Goal: Find contact information: Find contact information

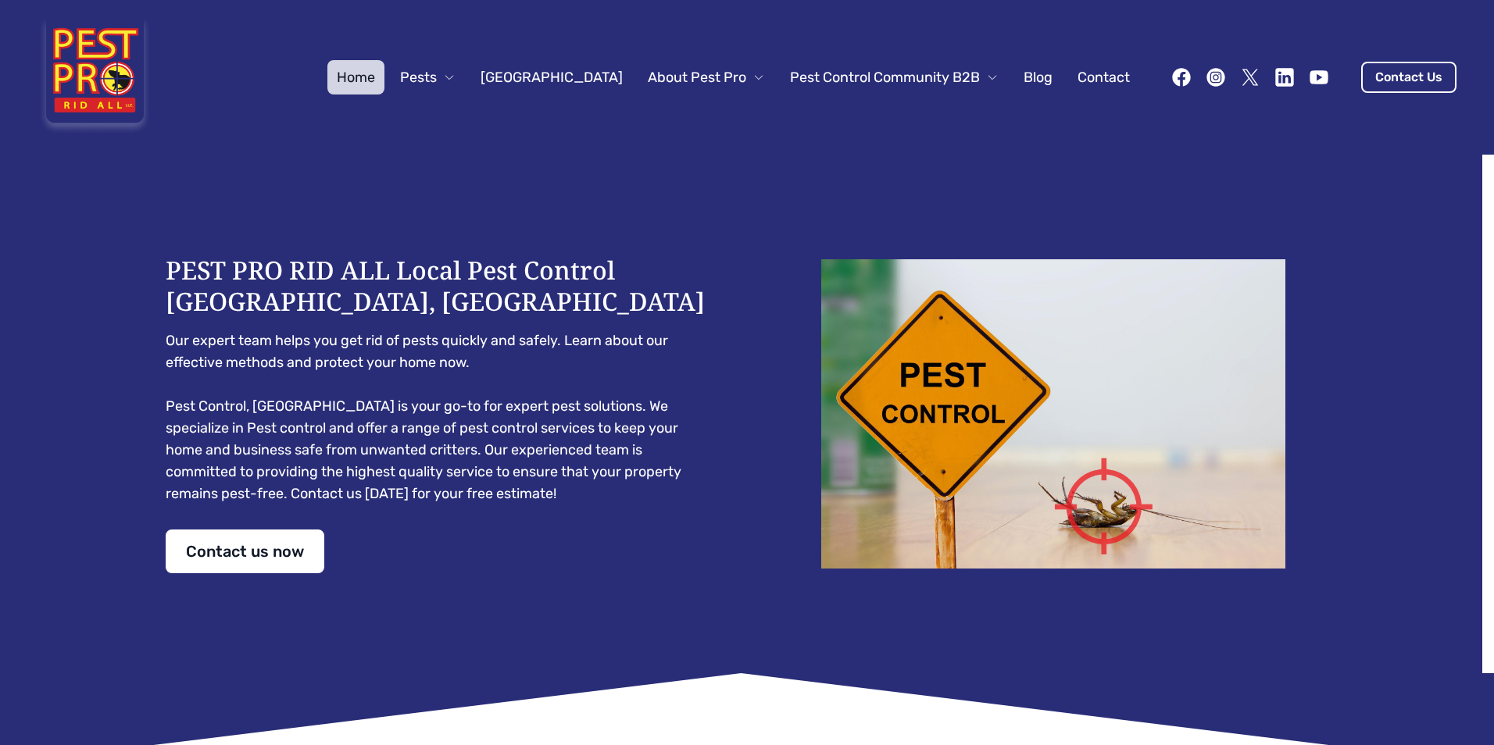
click at [1092, 74] on link "Contact" at bounding box center [1103, 77] width 71 height 34
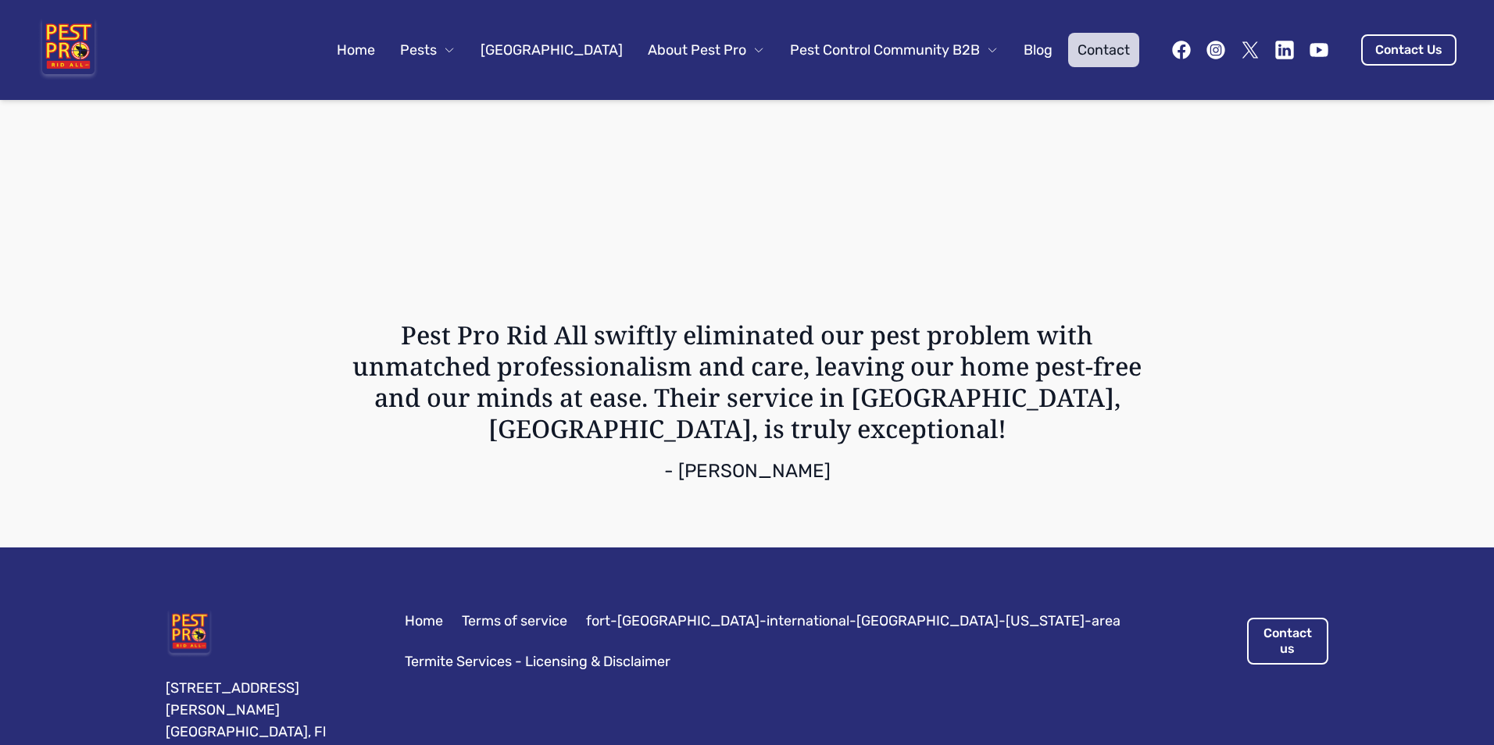
scroll to position [1754, 0]
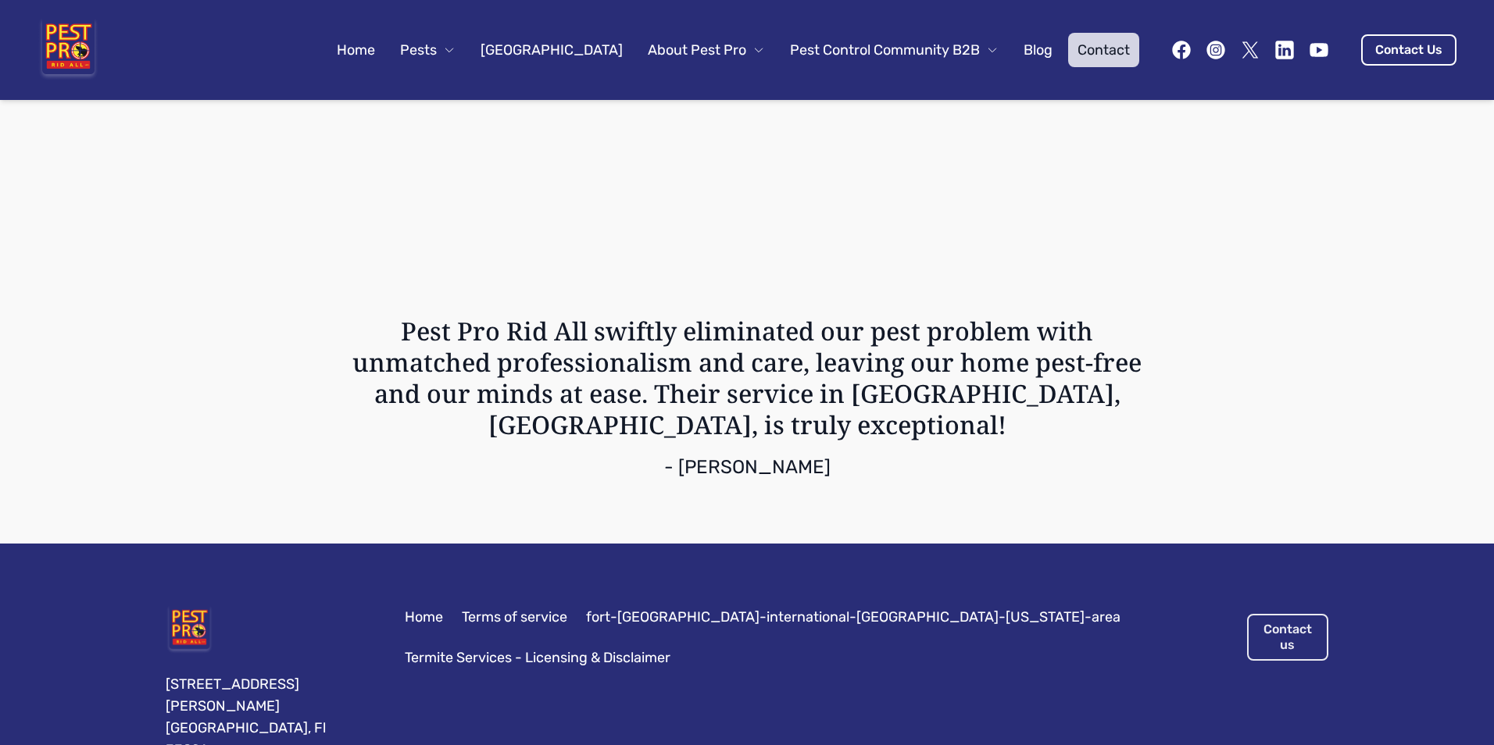
click at [1273, 614] on link "Contact us" at bounding box center [1287, 637] width 81 height 47
click at [1267, 614] on link "Contact us" at bounding box center [1287, 637] width 81 height 47
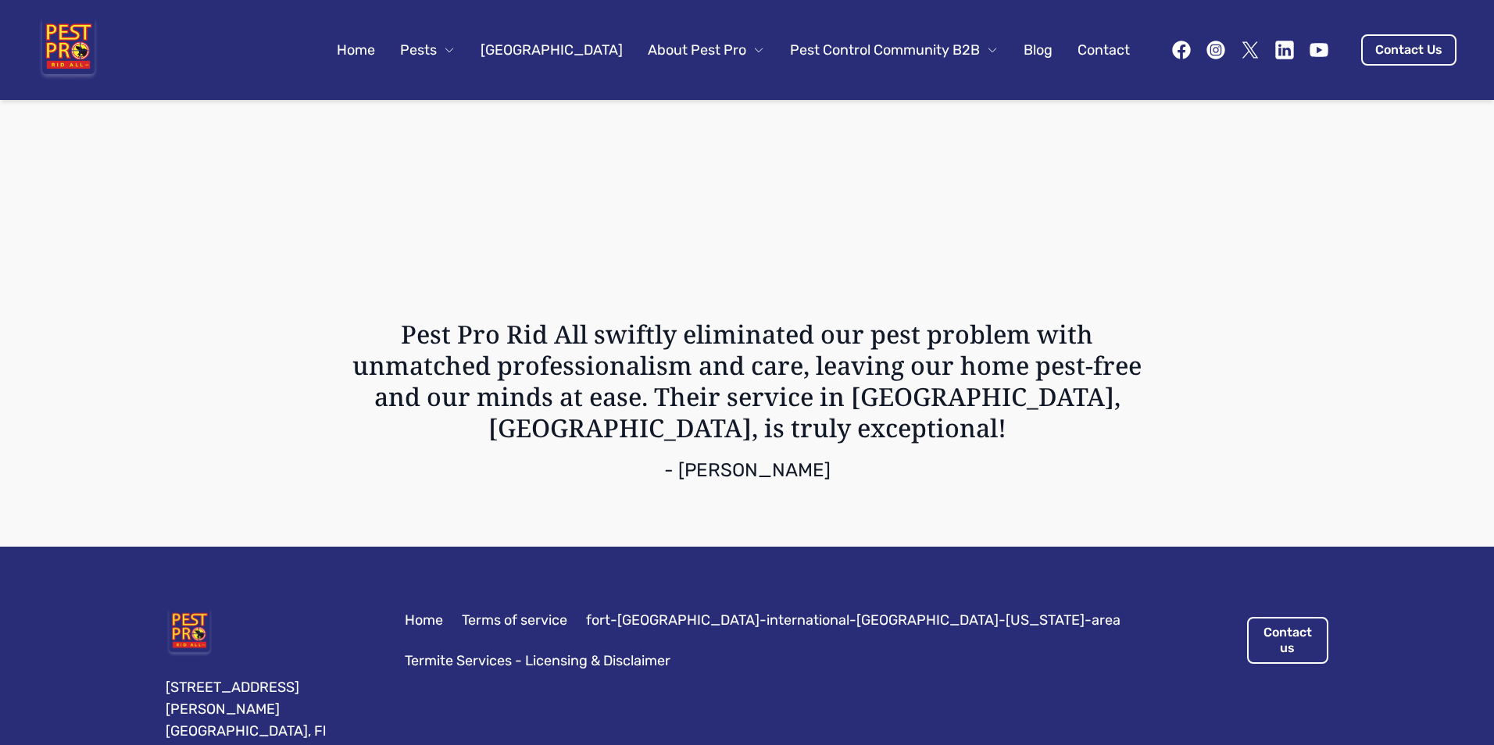
scroll to position [1754, 0]
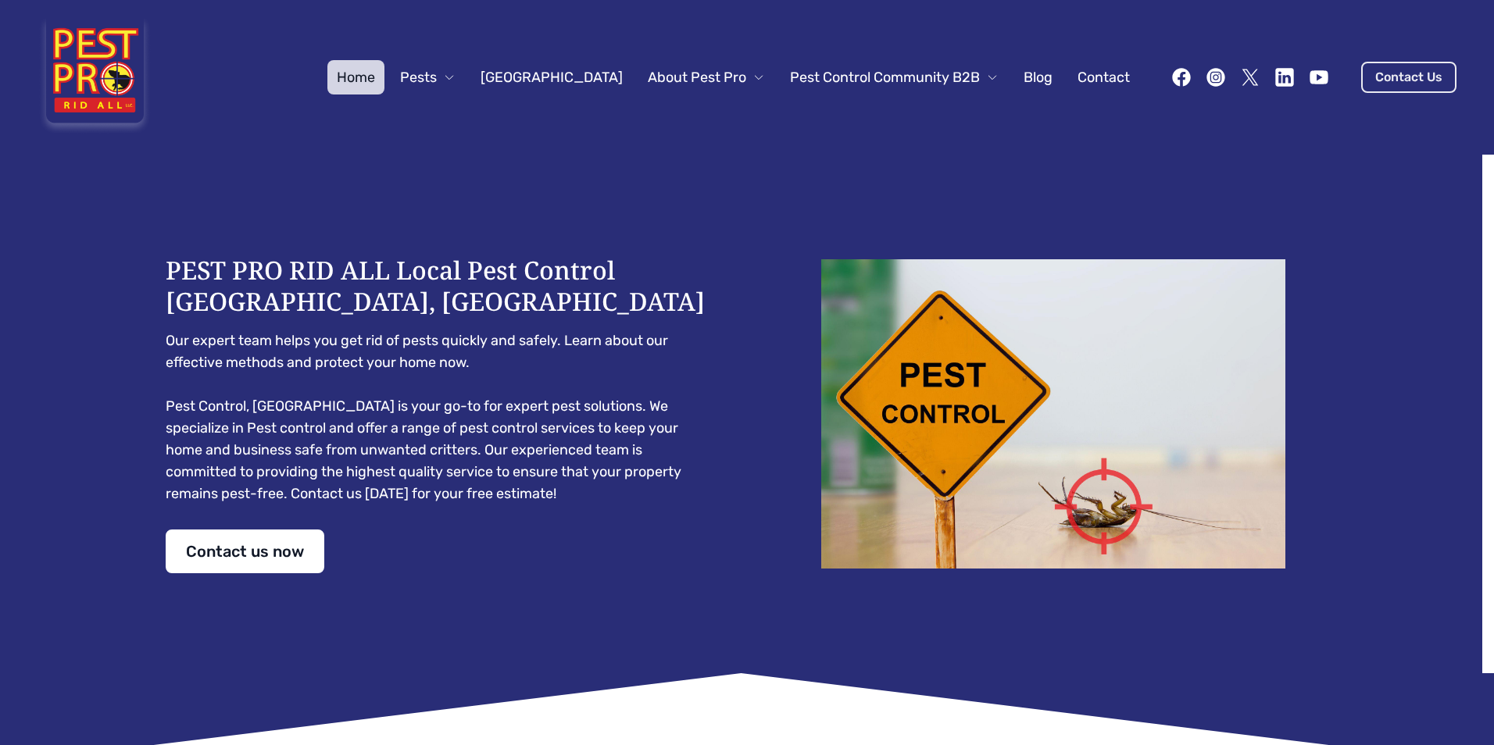
click at [1374, 78] on link "Contact Us" at bounding box center [1408, 77] width 95 height 31
click at [1365, 74] on link "Contact Us" at bounding box center [1408, 77] width 95 height 31
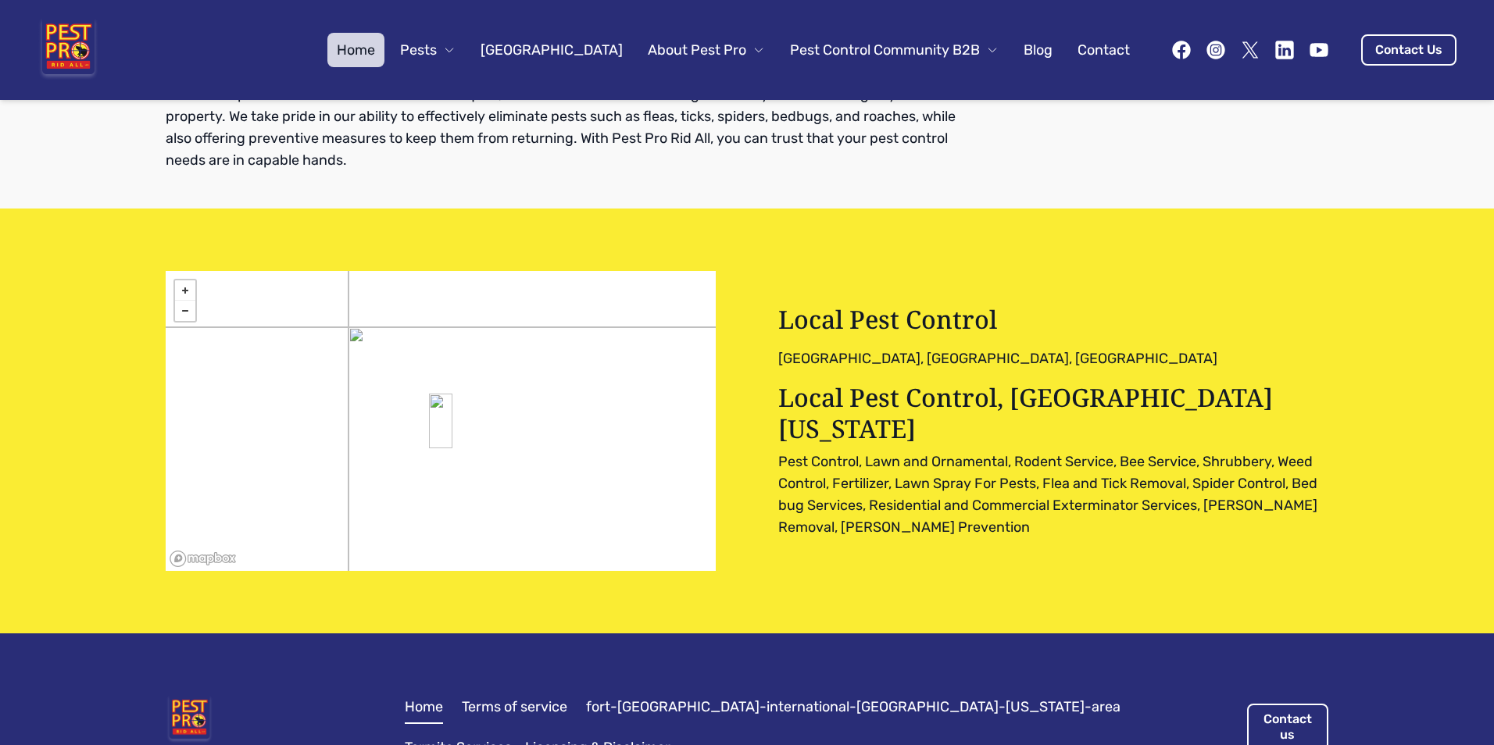
scroll to position [5007, 0]
